Goal: Information Seeking & Learning: Find specific fact

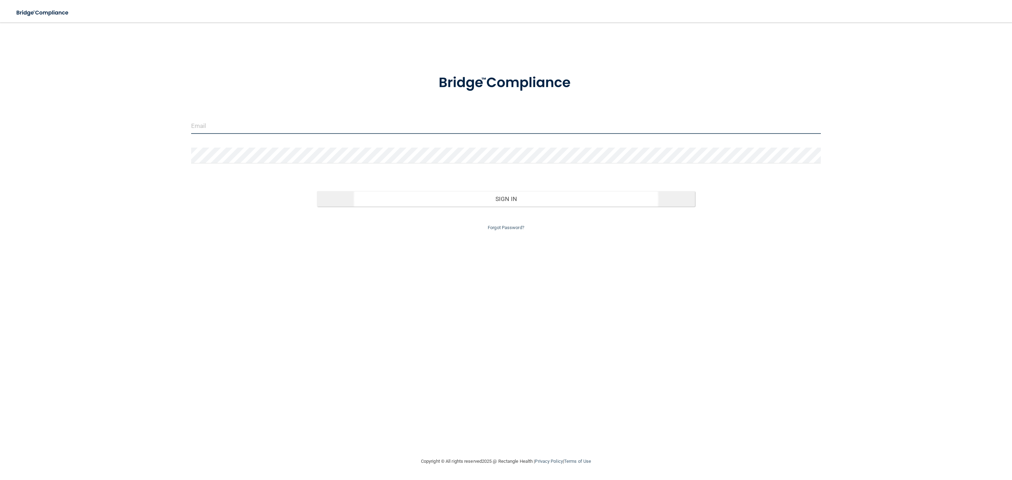
type input "[EMAIL_ADDRESS][DOMAIN_NAME]"
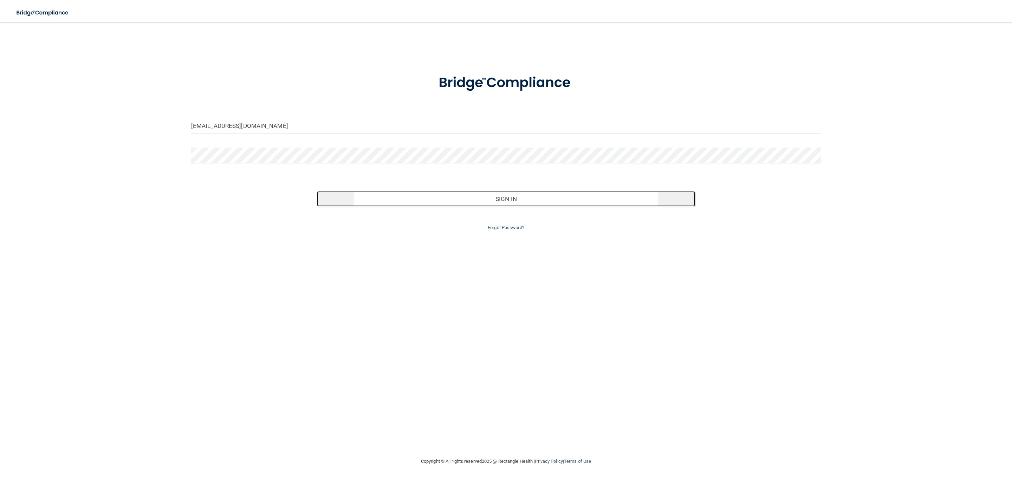
click at [472, 202] on button "Sign In" at bounding box center [506, 198] width 378 height 15
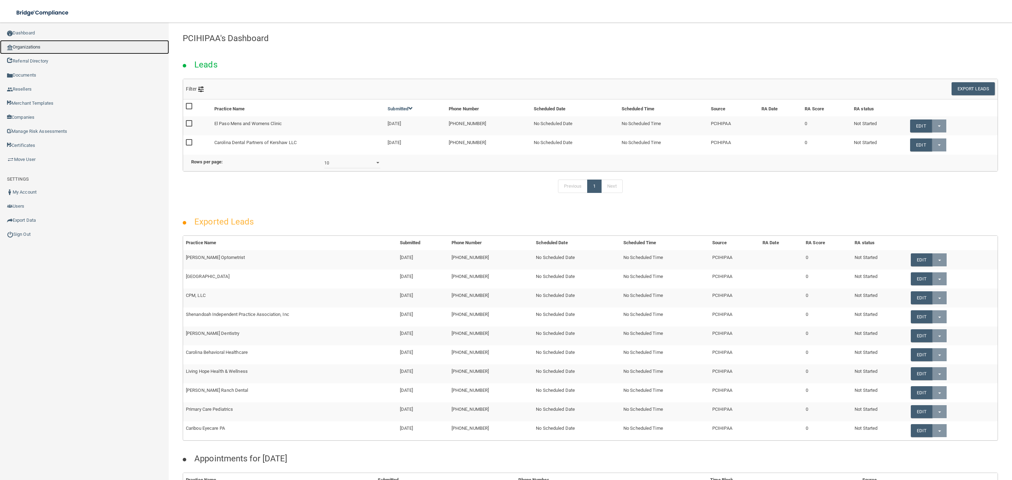
click at [43, 49] on link "Organizations" at bounding box center [84, 47] width 169 height 14
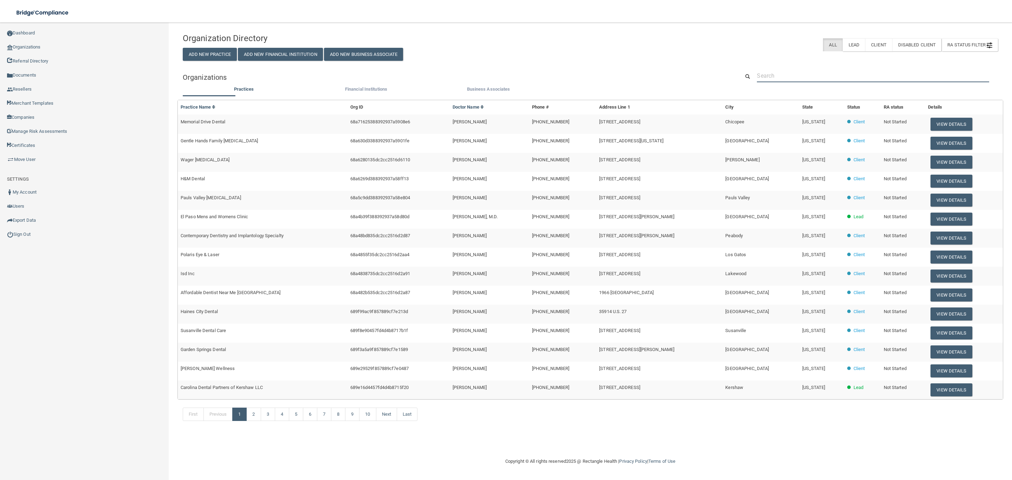
click at [777, 76] on input "text" at bounding box center [873, 75] width 232 height 13
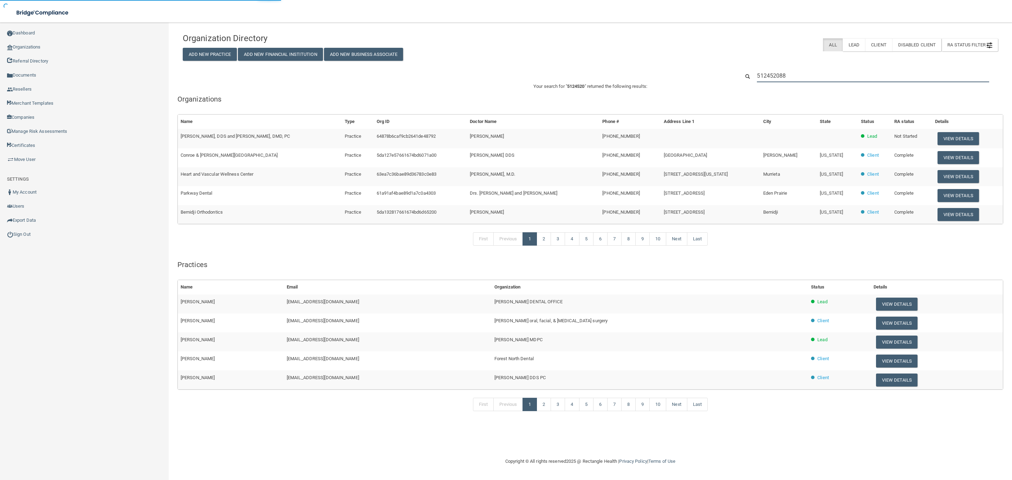
type input "5124520888"
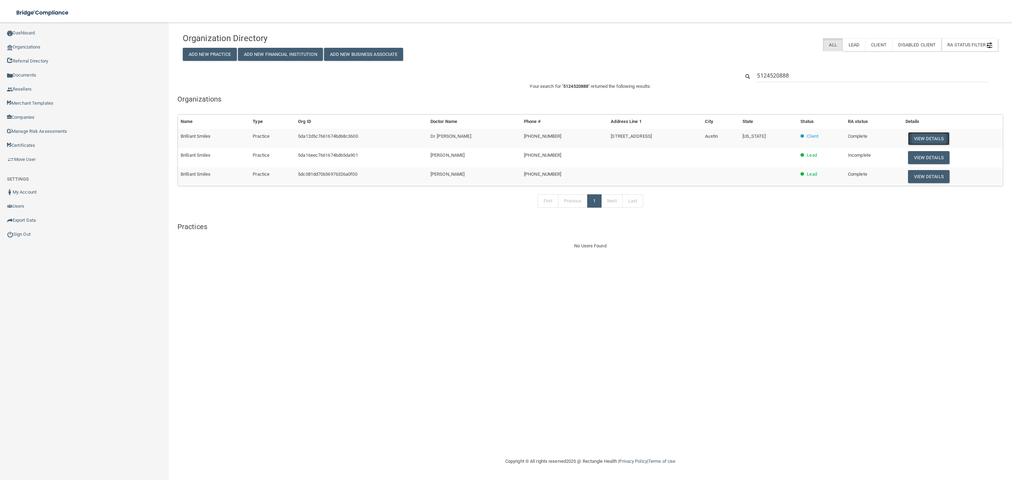
click at [925, 141] on button "View Details" at bounding box center [928, 138] width 41 height 13
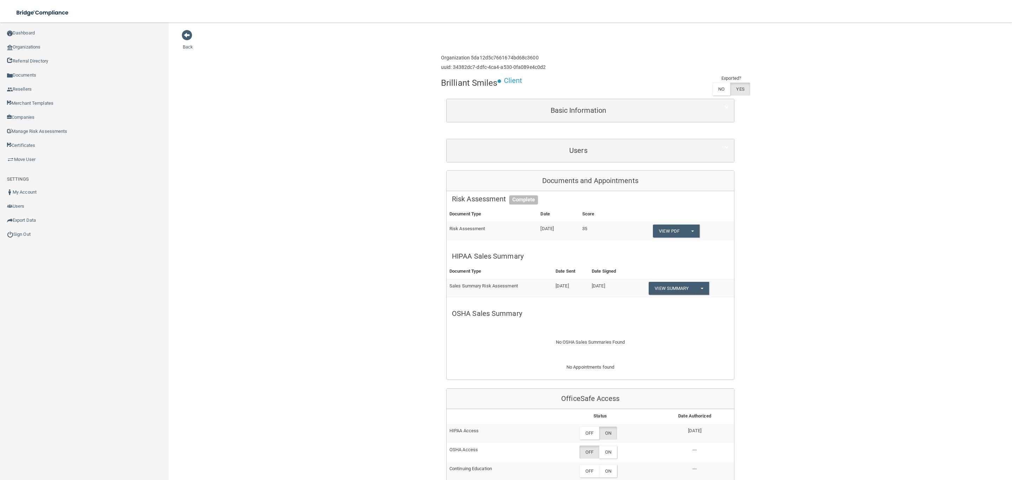
drag, startPoint x: 191, startPoint y: 34, endPoint x: 200, endPoint y: 33, distance: 8.8
click at [191, 34] on span at bounding box center [187, 35] width 11 height 11
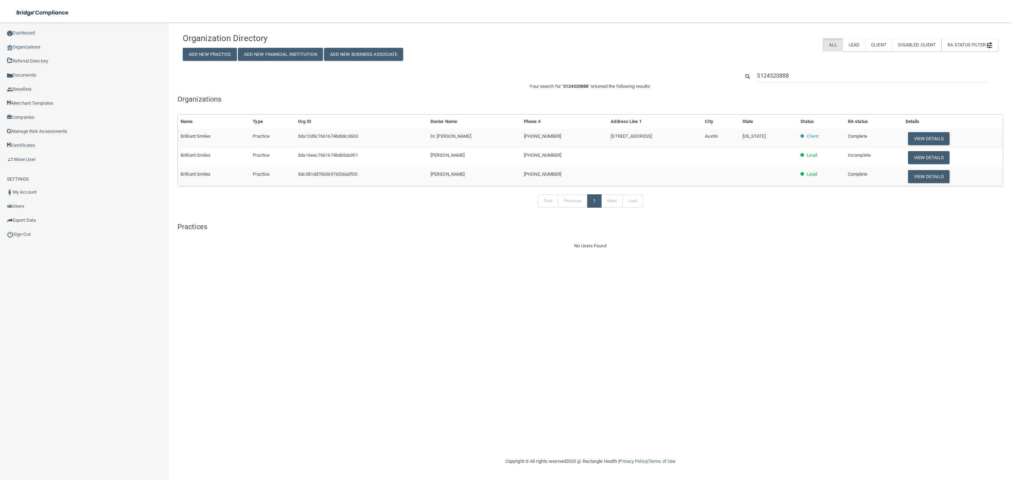
drag, startPoint x: 805, startPoint y: 71, endPoint x: 651, endPoint y: 63, distance: 154.1
click at [656, 65] on div "Organization Directory Add New Practice Add New Financial Institution Add New B…" at bounding box center [590, 140] width 815 height 221
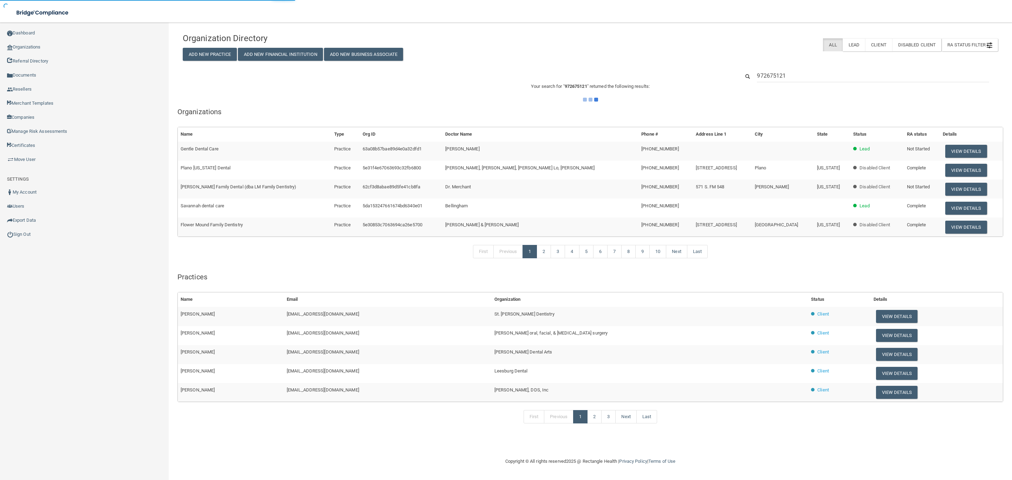
type input "9726751212"
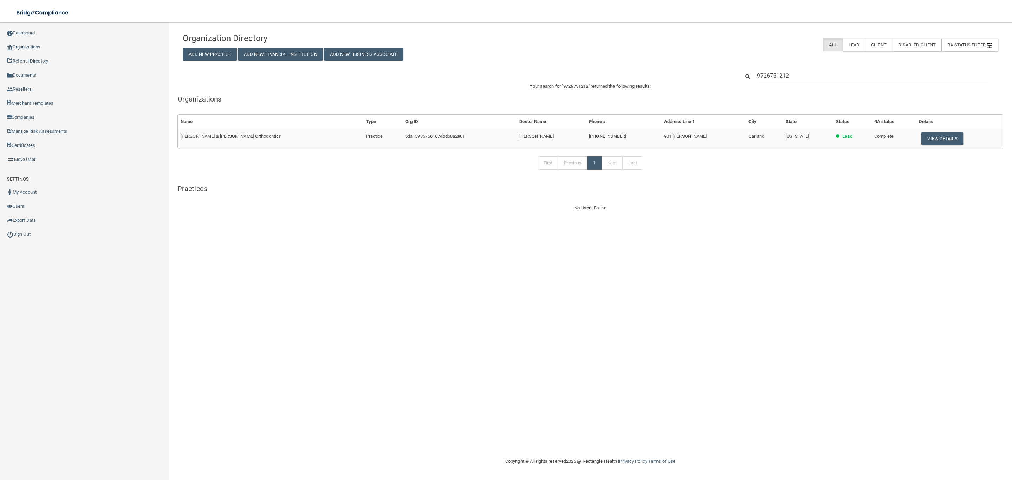
drag, startPoint x: 801, startPoint y: 76, endPoint x: 743, endPoint y: 80, distance: 58.1
click at [743, 80] on div "9726751212" at bounding box center [865, 75] width 275 height 13
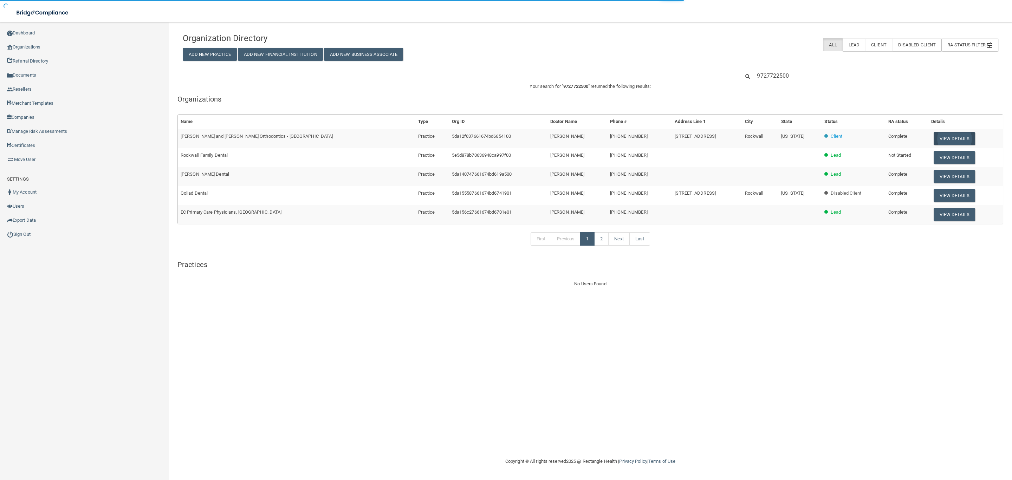
type input "9727722500"
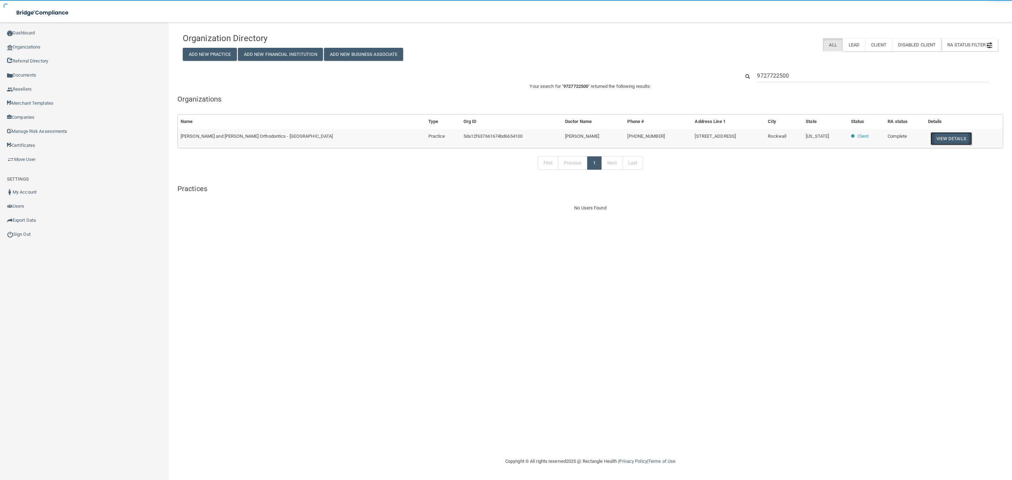
click at [943, 138] on button "View Details" at bounding box center [951, 138] width 41 height 13
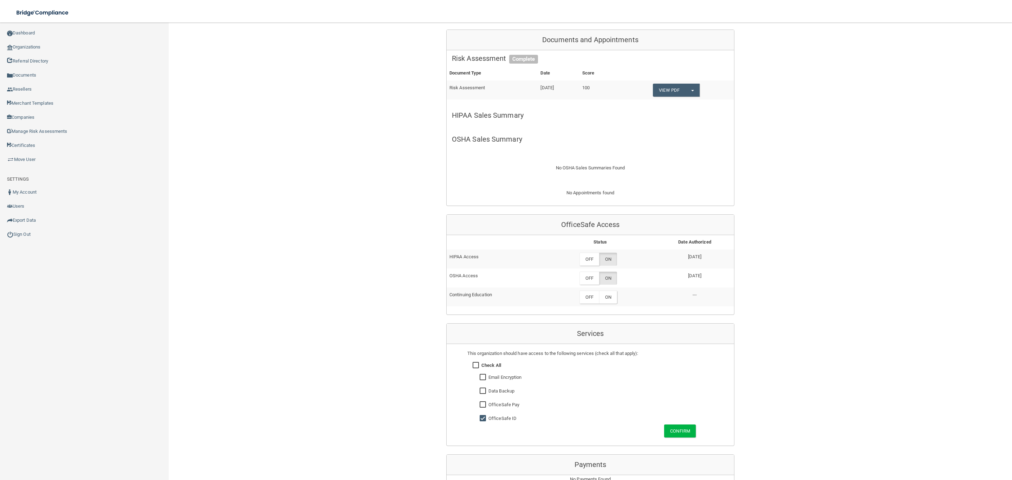
scroll to position [105, 0]
